Goal: Navigation & Orientation: Go to known website

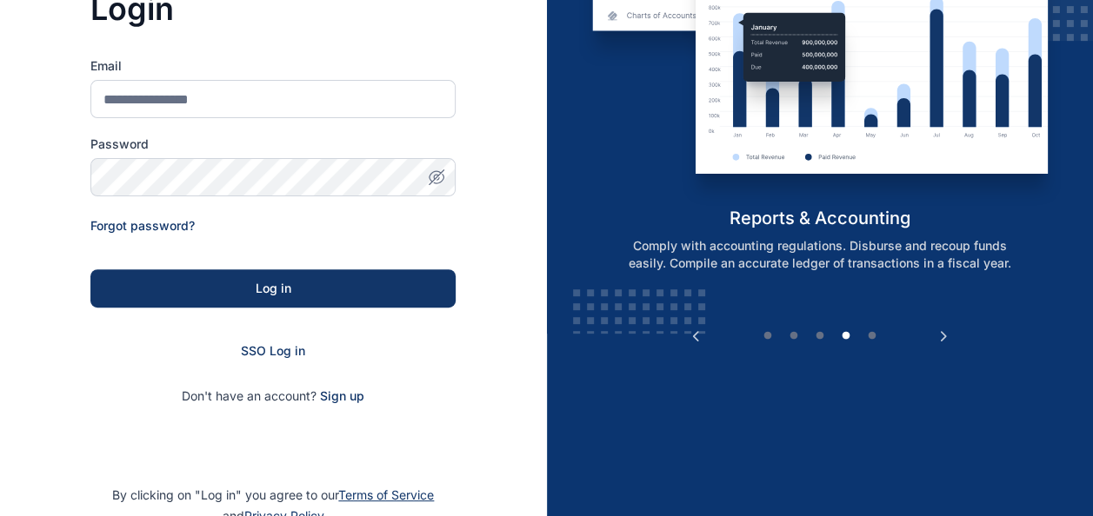
scroll to position [261, 0]
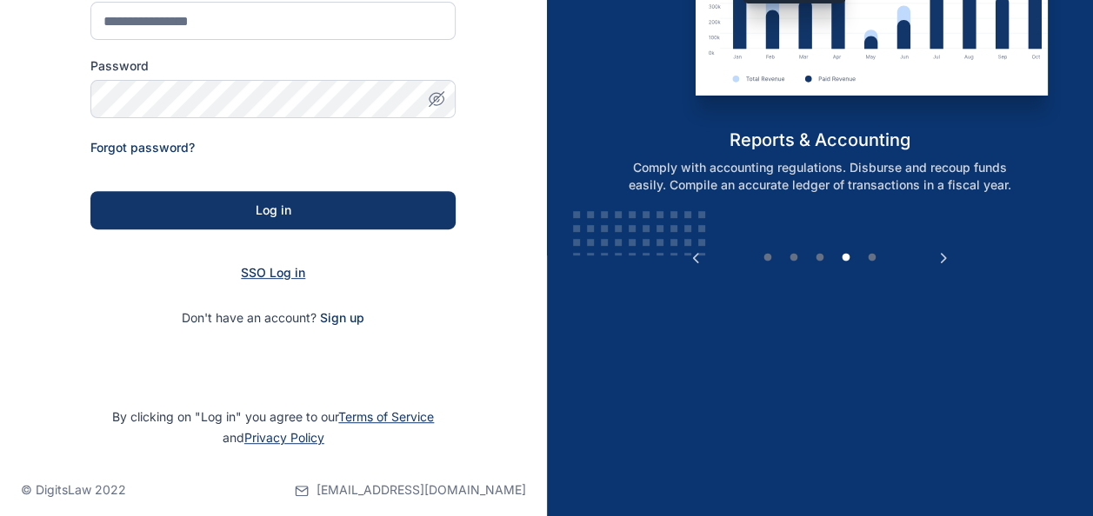
click at [283, 278] on span "SSO Log in" at bounding box center [273, 272] width 64 height 15
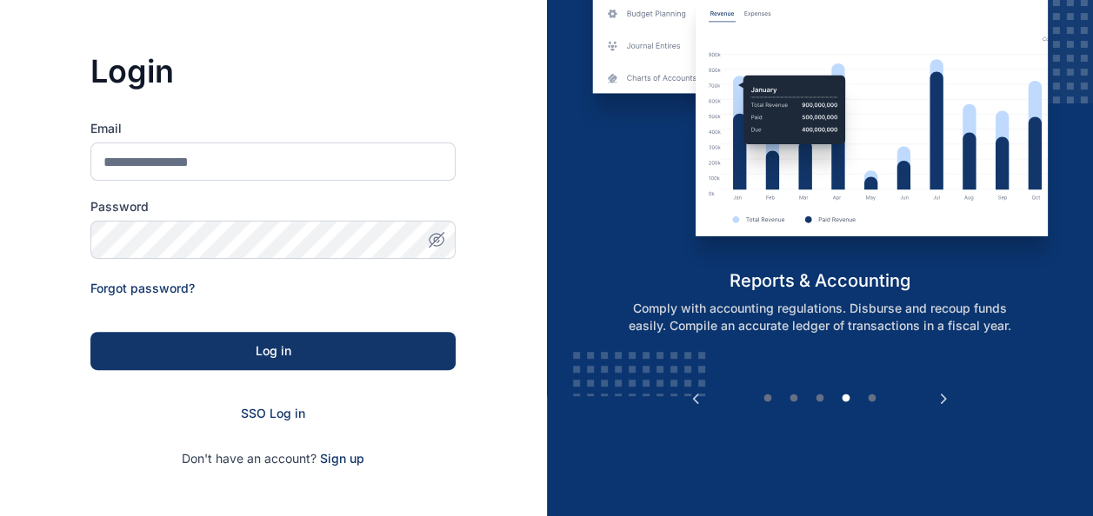
scroll to position [0, 0]
